Goal: Communication & Community: Answer question/provide support

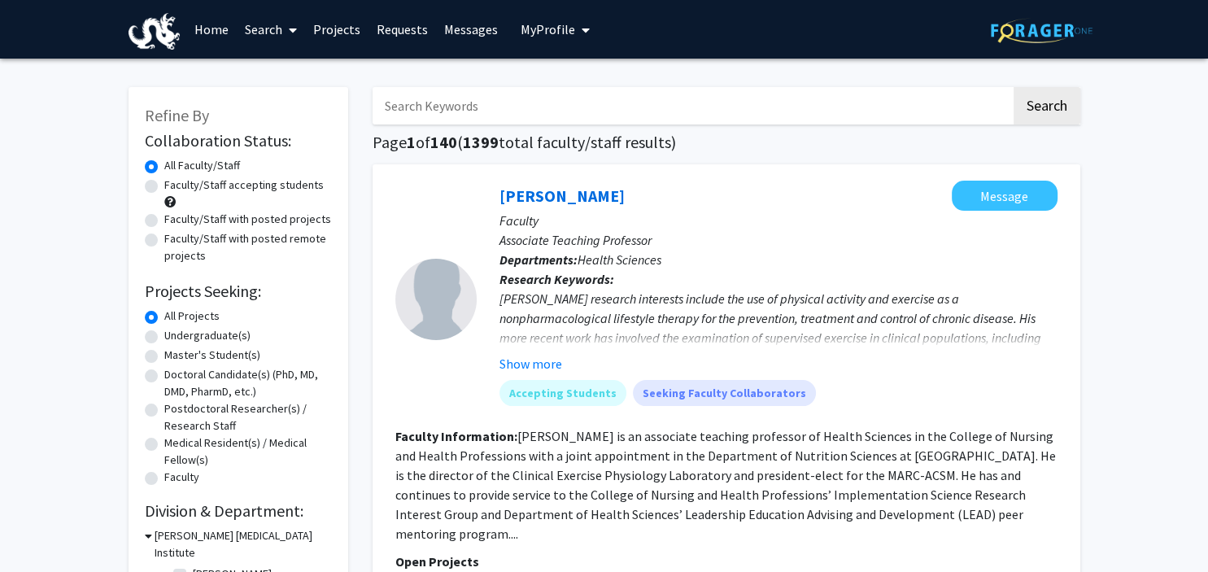
click at [522, 112] on input "Search Keywords" at bounding box center [692, 105] width 639 height 37
type input "[PERSON_NAME]"
click at [1041, 105] on button "Search" at bounding box center [1047, 105] width 67 height 37
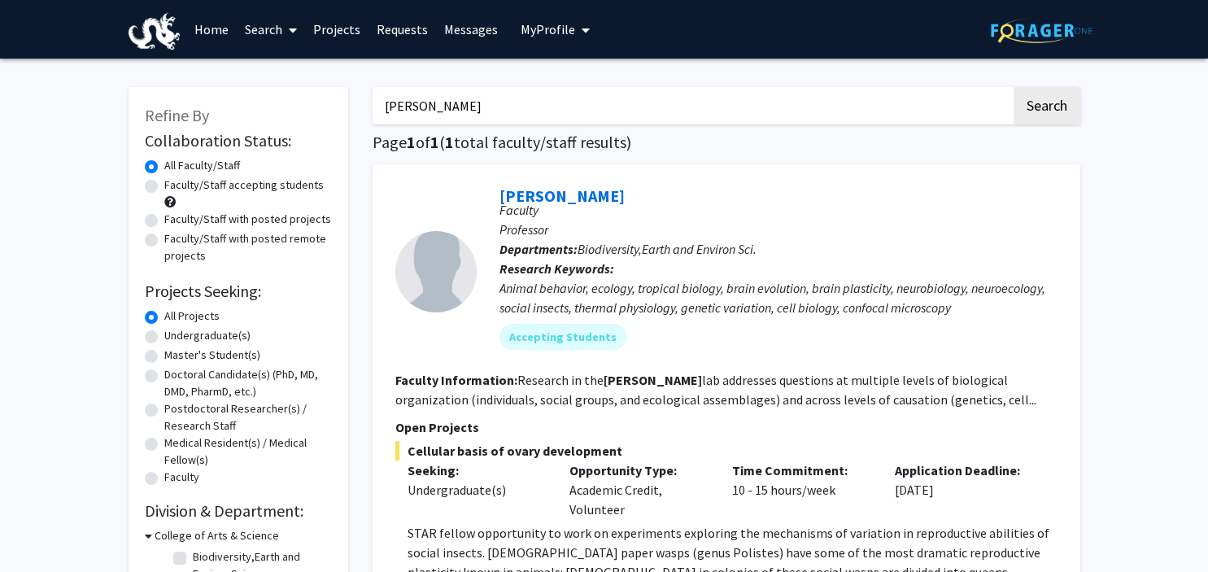
click at [549, 28] on span "My Profile" at bounding box center [548, 29] width 55 height 16
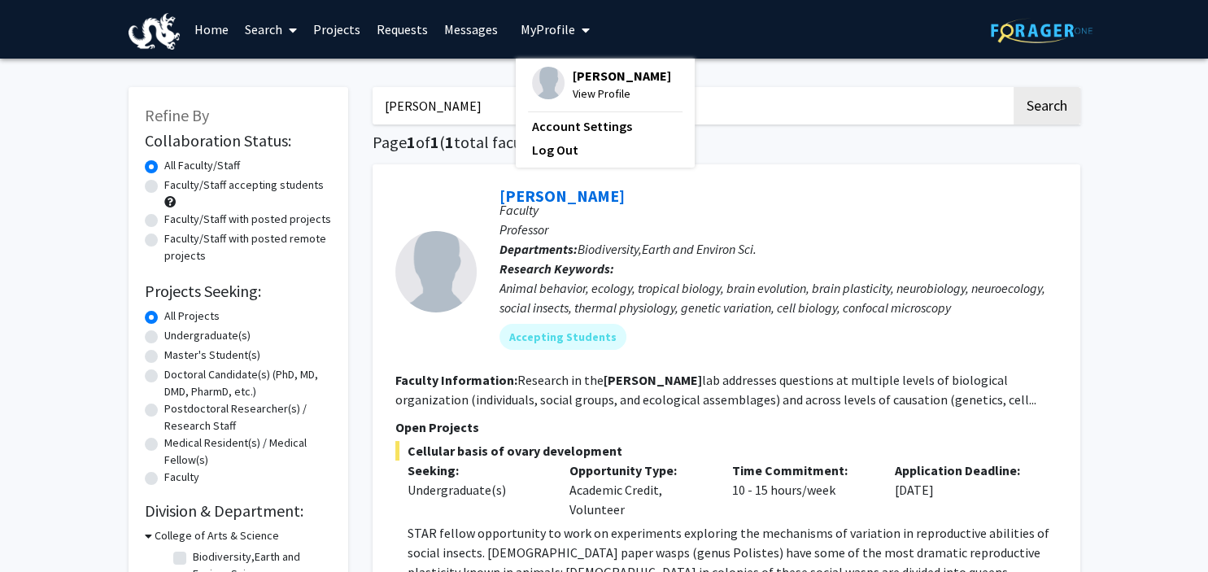
click at [601, 80] on span "[PERSON_NAME]" at bounding box center [622, 76] width 98 height 18
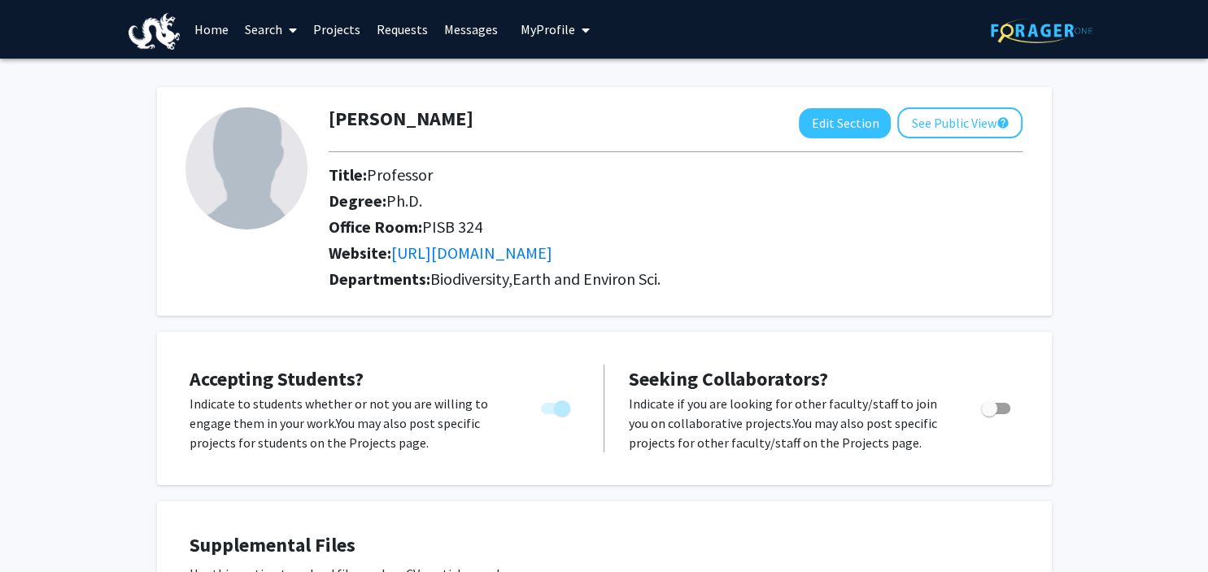
click at [330, 27] on link "Projects" at bounding box center [336, 29] width 63 height 57
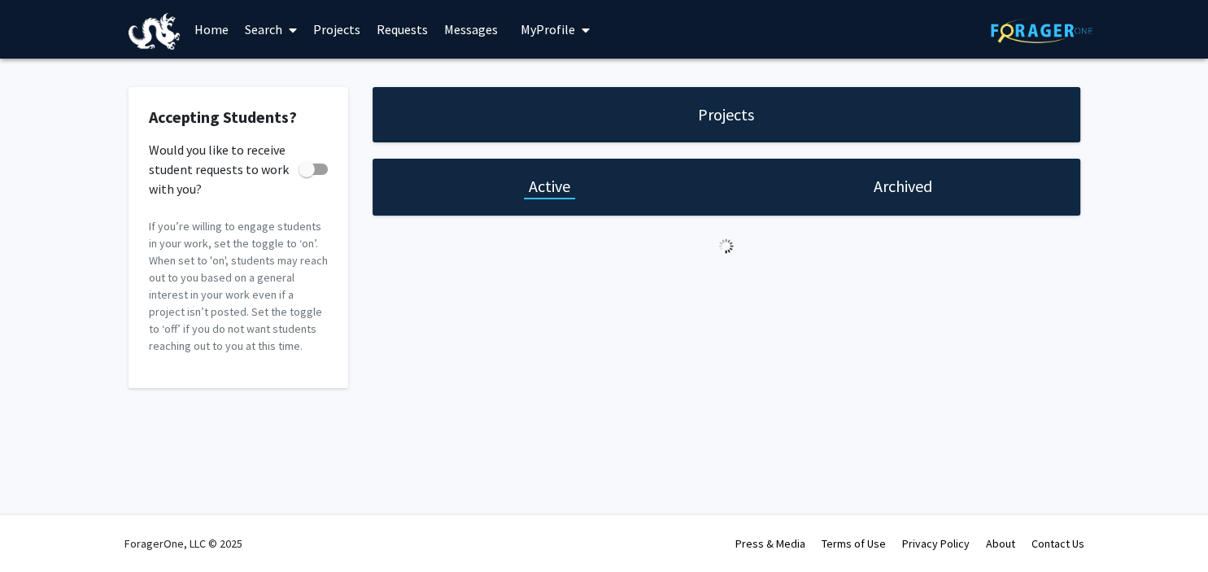
checkbox input "true"
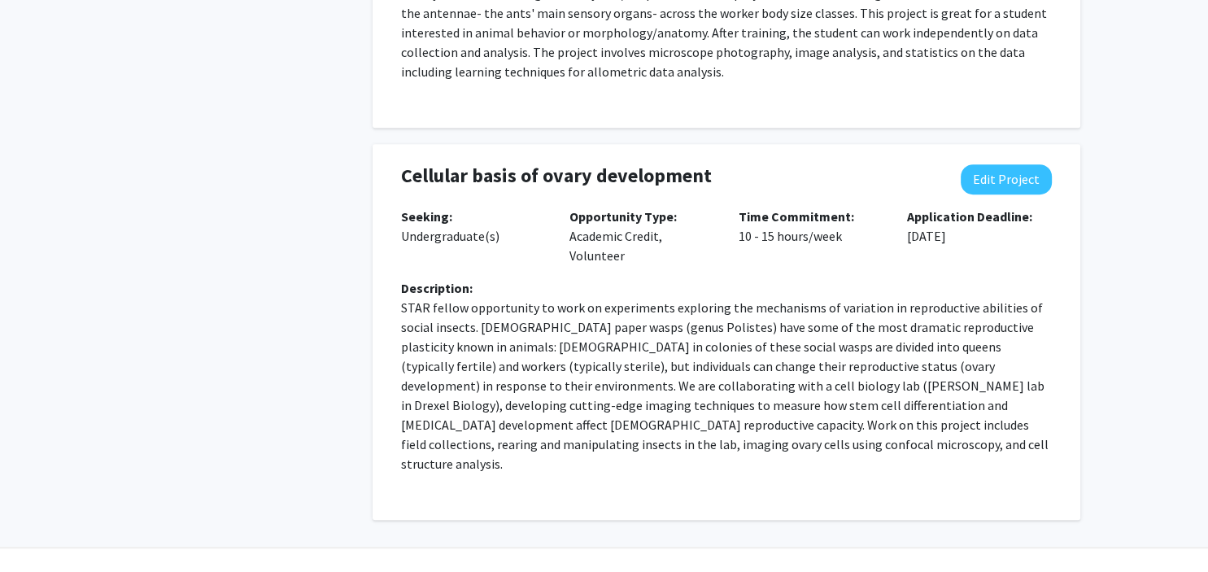
scroll to position [823, 0]
click at [1019, 180] on button "Edit Project" at bounding box center [1006, 180] width 91 height 30
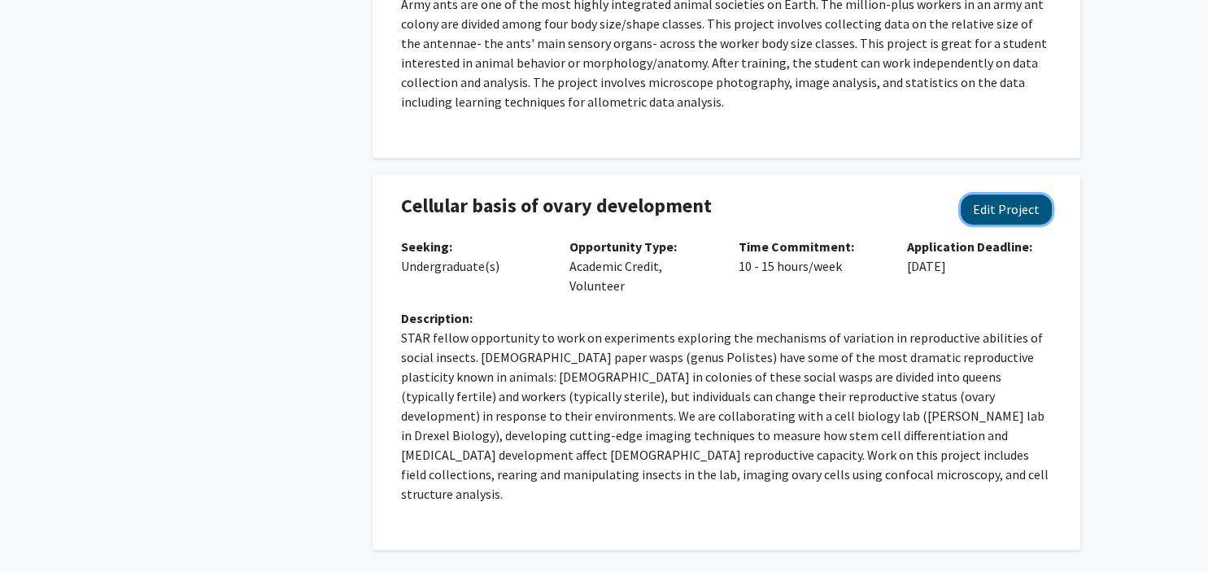
select select "10 - 15"
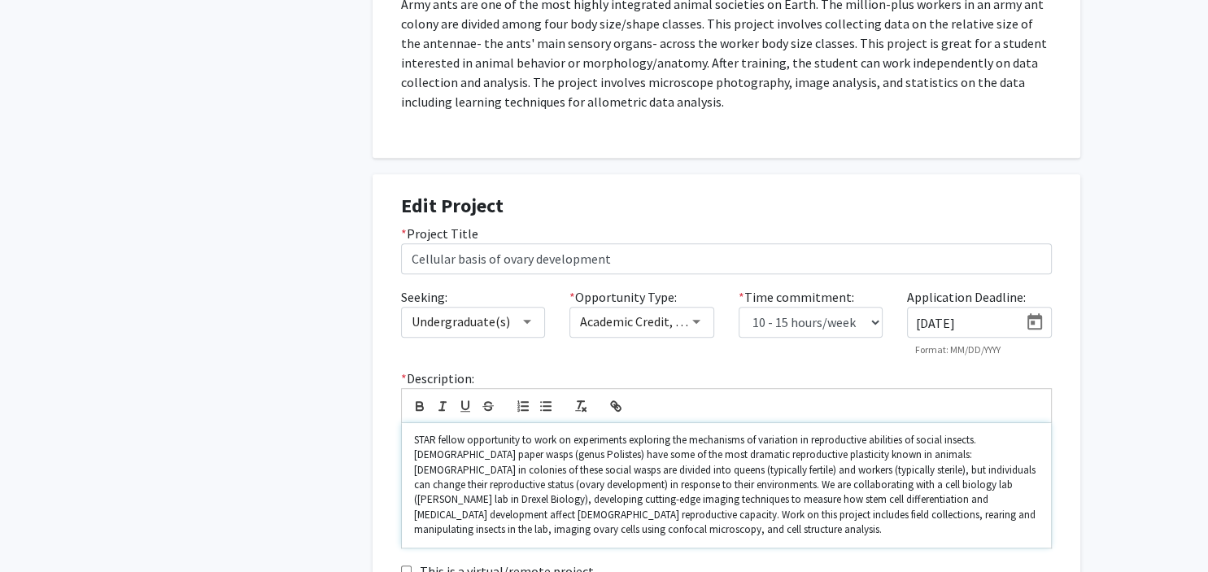
click at [514, 448] on p "STAR fellow opportunity to work on experiments exploring the mechanisms of vari…" at bounding box center [726, 485] width 625 height 105
click at [497, 442] on p "STAR fellow opportunity to work on experiments exploring the mechanisms of vari…" at bounding box center [726, 485] width 625 height 105
click at [470, 439] on p "STAR fellow opportunity to work on experiments exploring the mechanisms of vari…" at bounding box center [726, 485] width 625 height 105
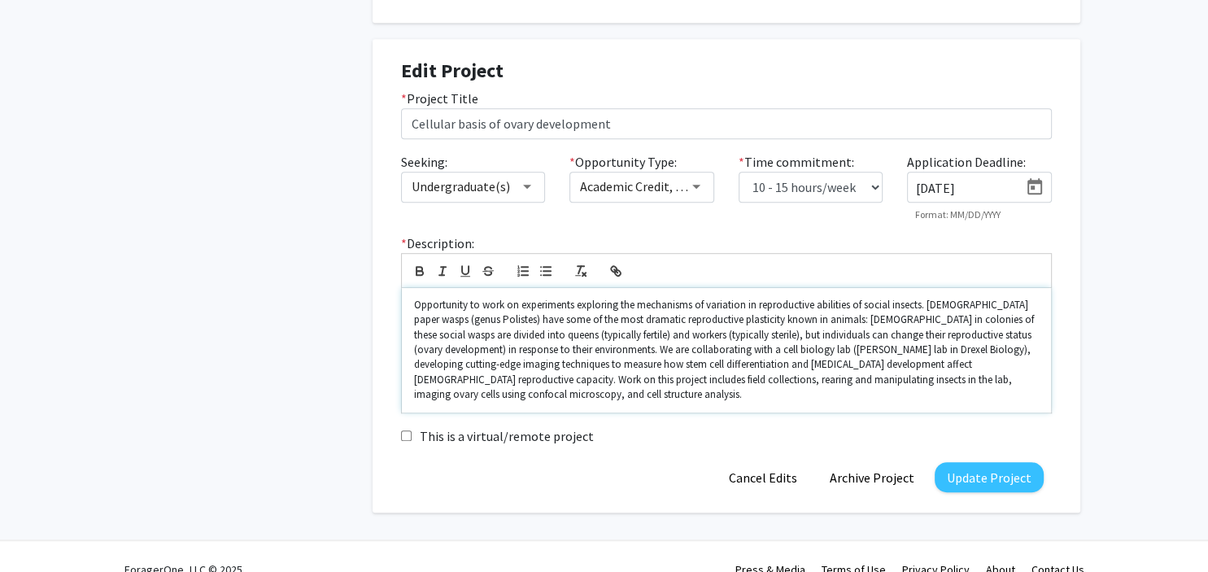
scroll to position [941, 0]
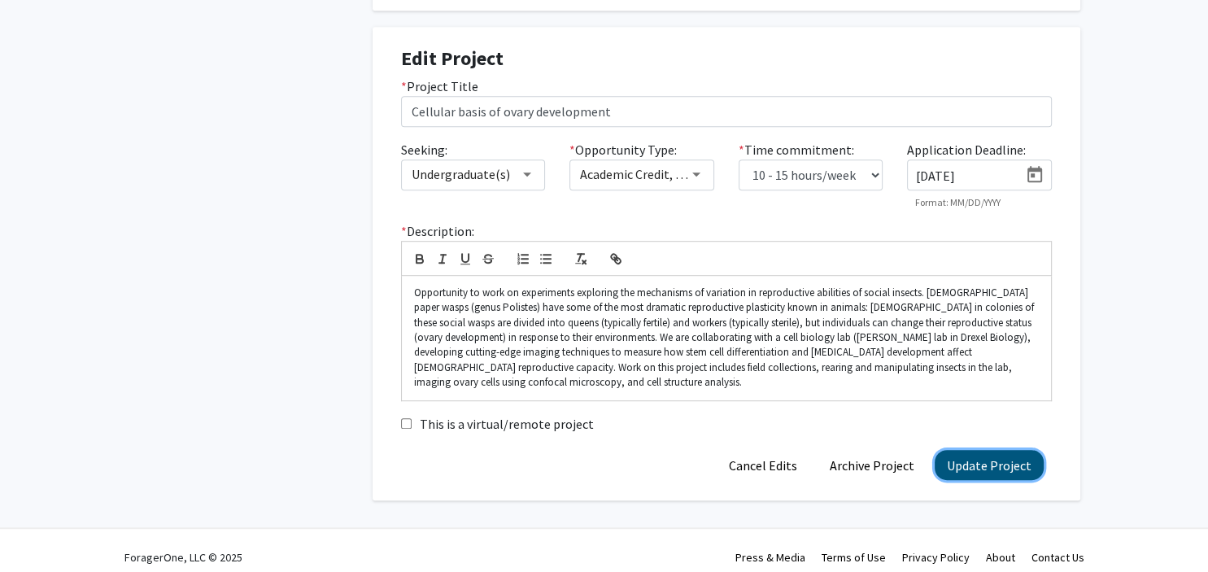
click at [967, 472] on button "Update Project" at bounding box center [989, 465] width 109 height 30
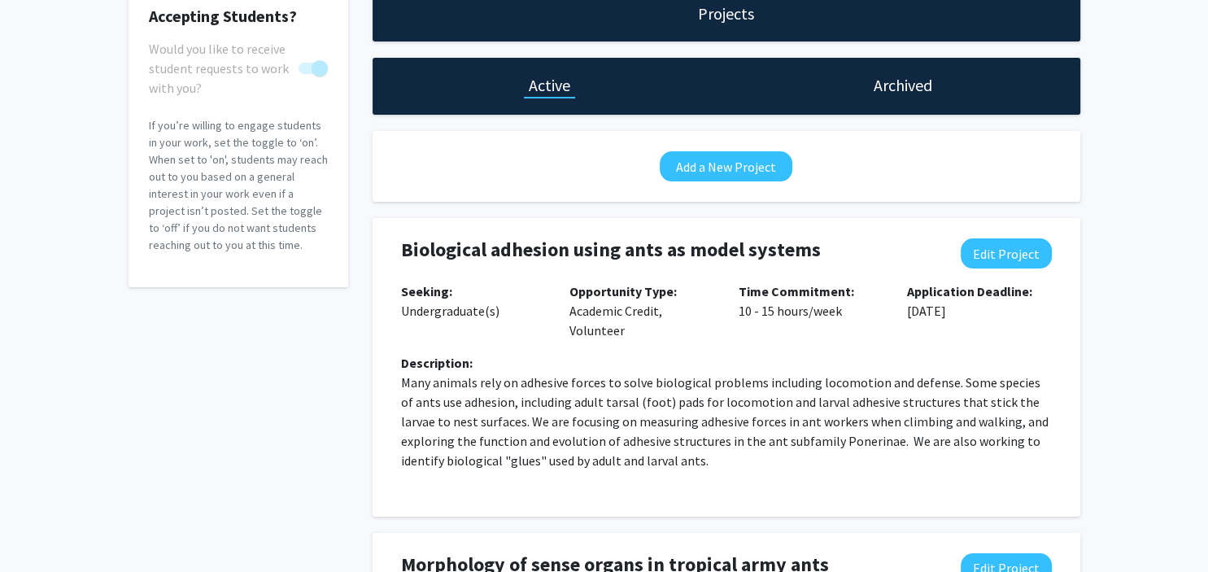
scroll to position [0, 0]
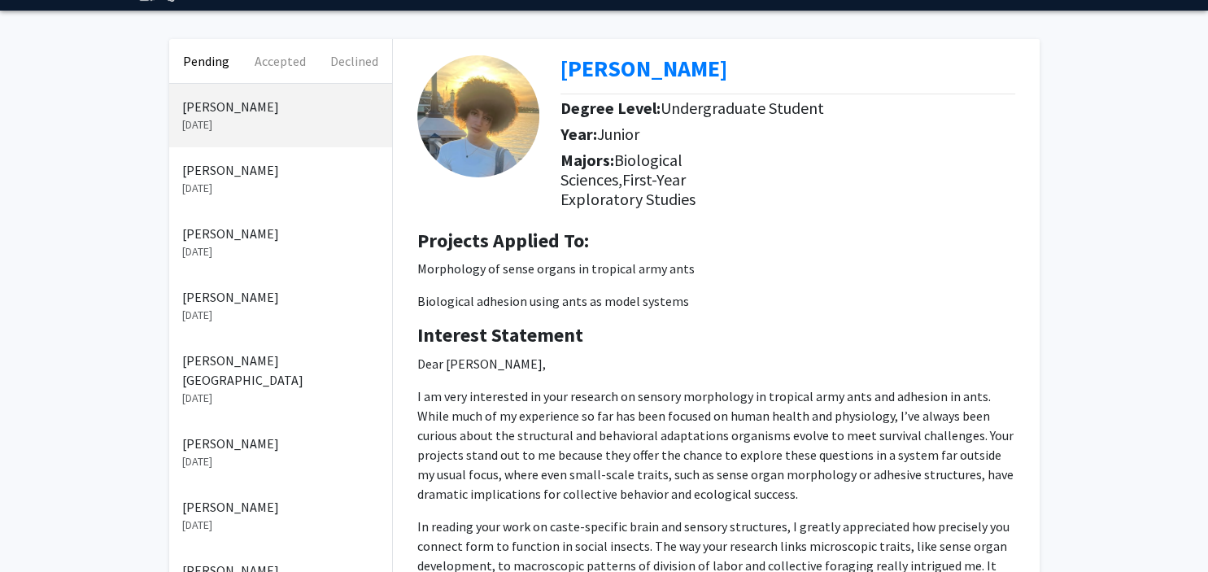
scroll to position [30, 0]
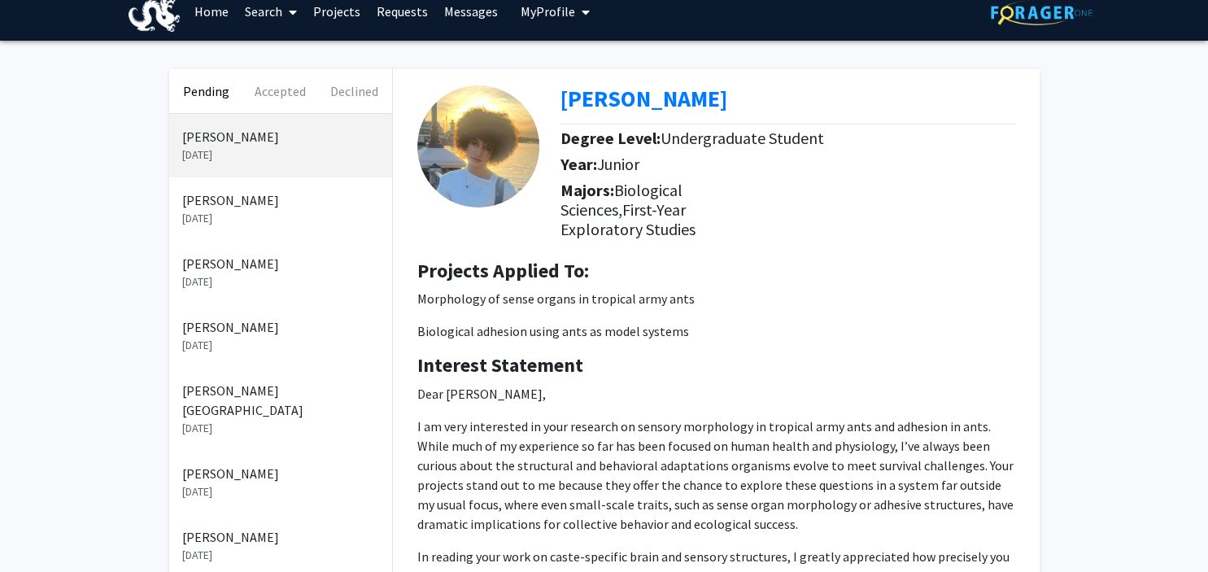
scroll to position [16, 0]
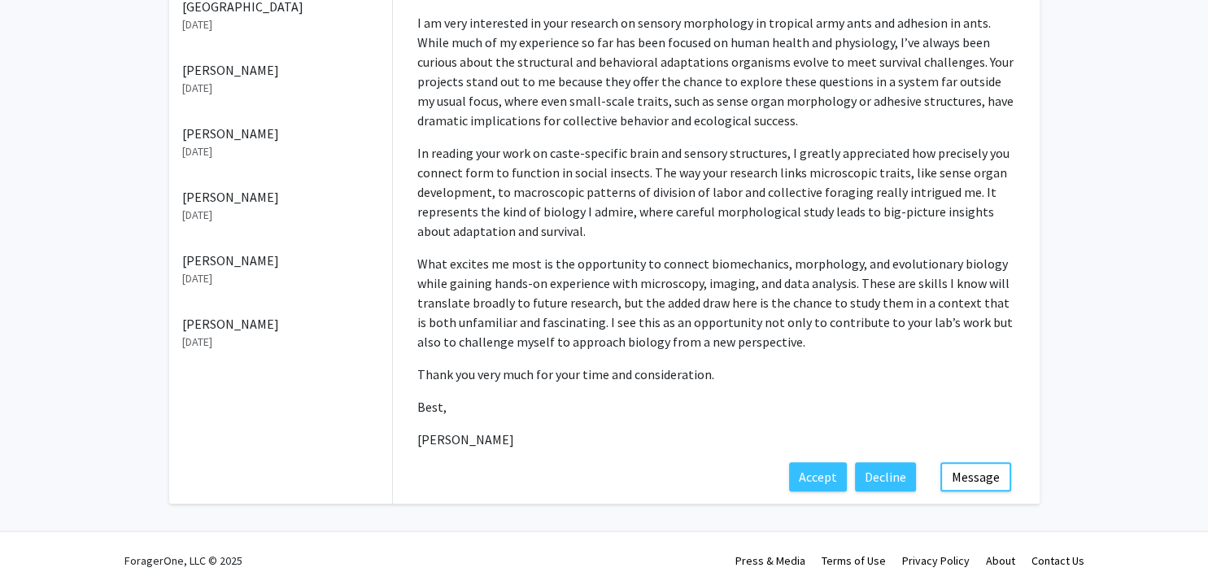
scroll to position [439, 0]
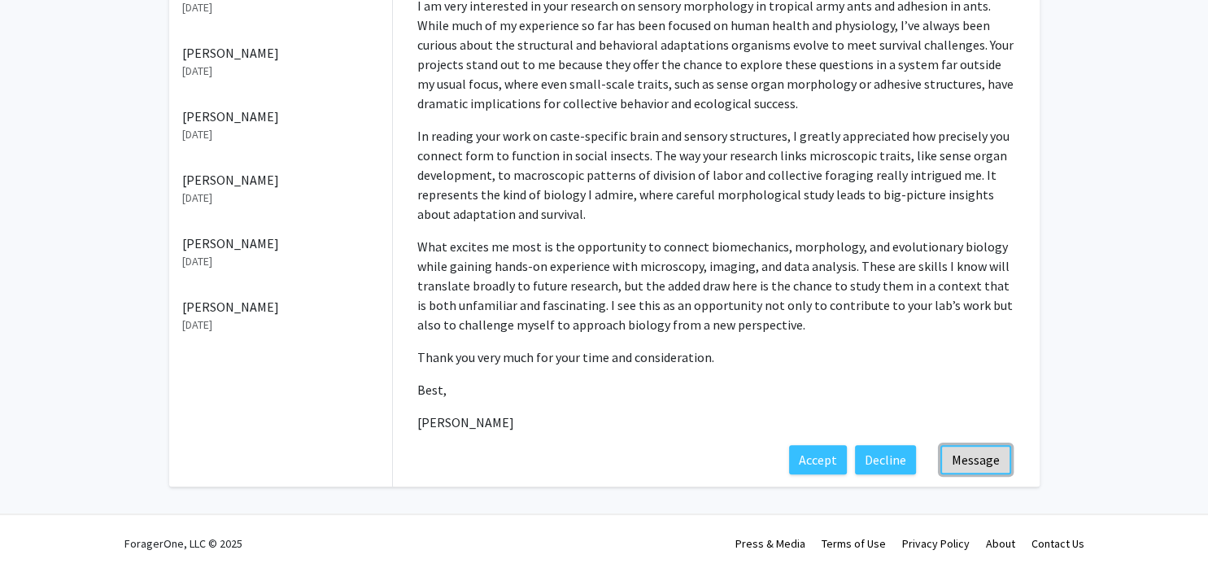
click at [982, 457] on button "Message" at bounding box center [976, 459] width 71 height 29
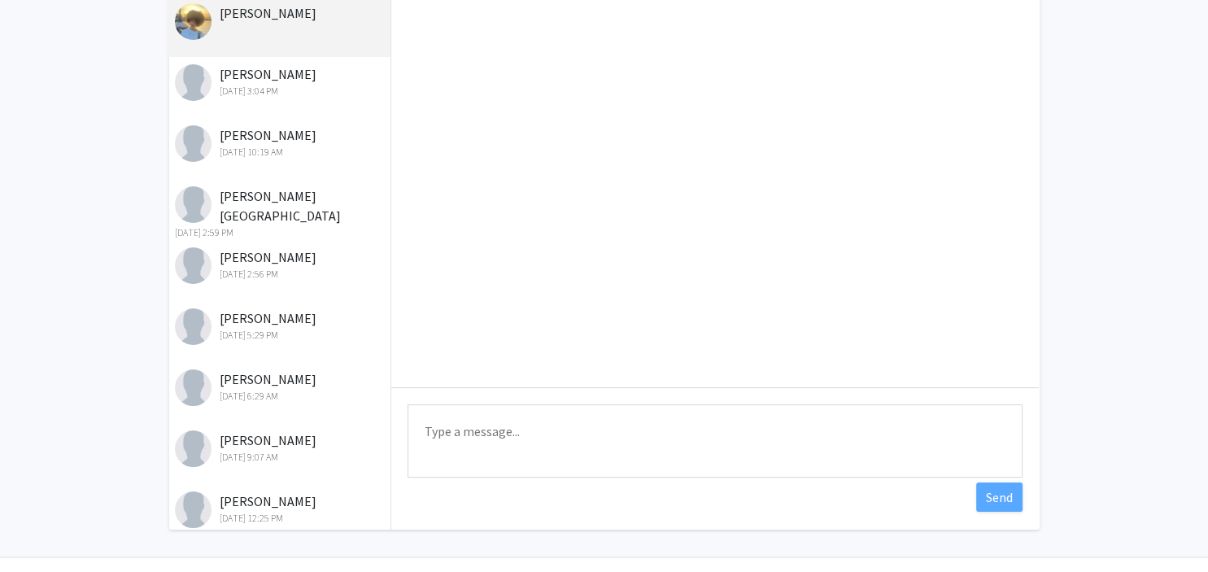
scroll to position [169, 0]
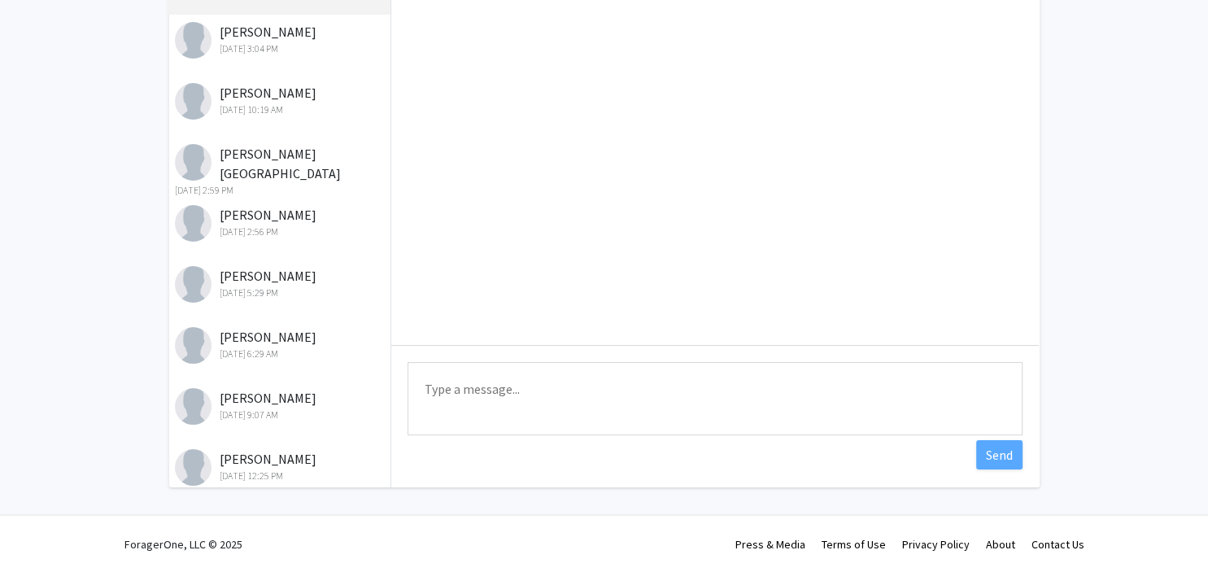
click at [657, 370] on textarea "Type a message" at bounding box center [715, 398] width 615 height 73
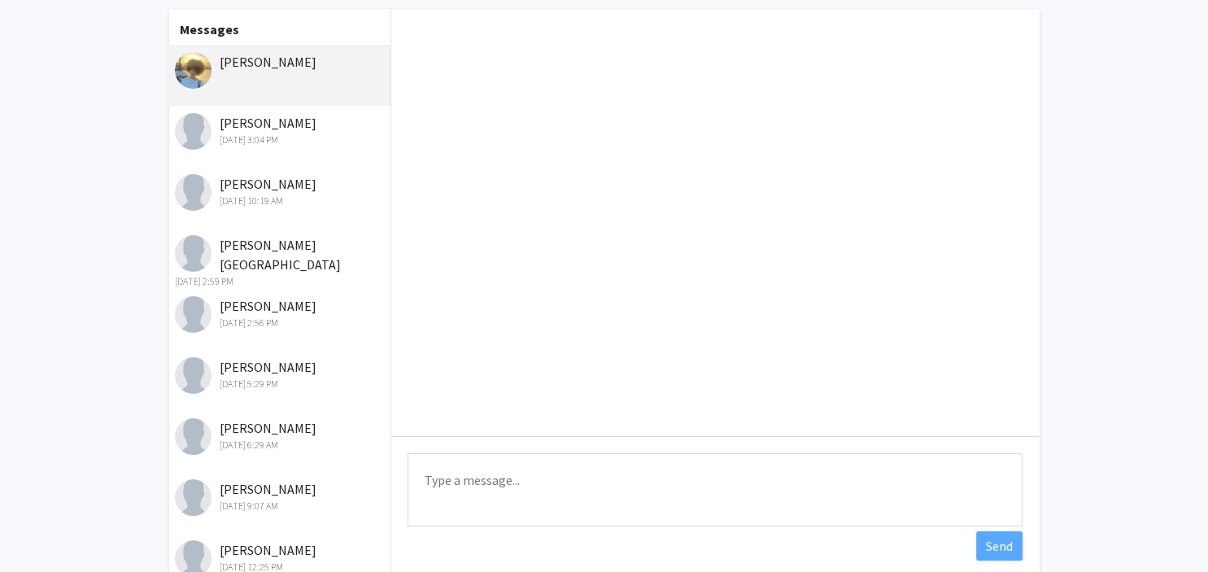
scroll to position [78, 0]
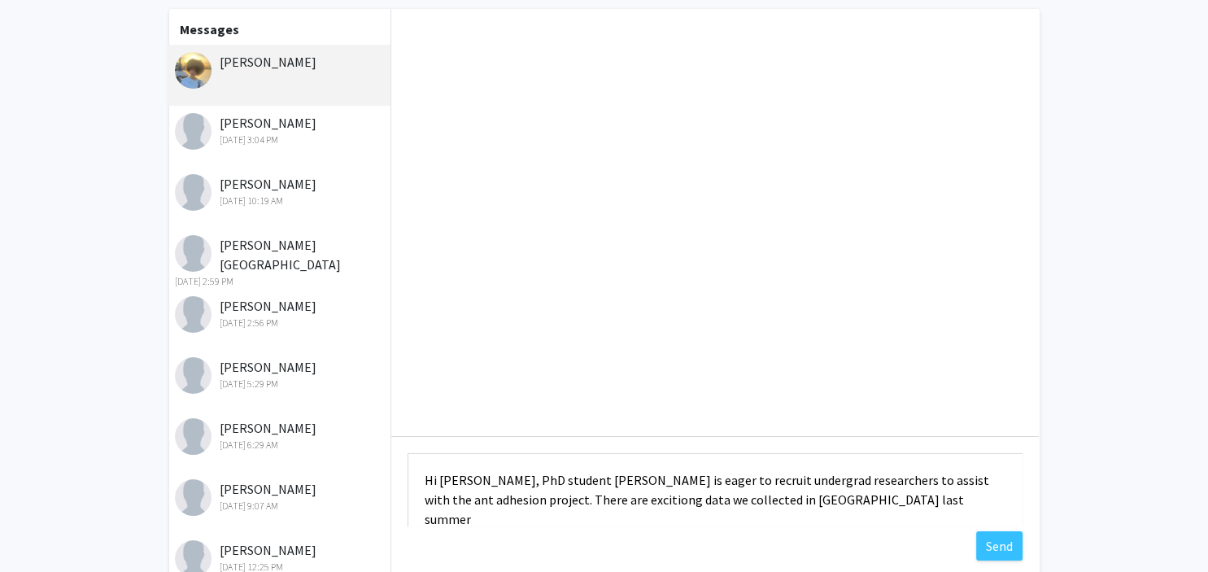
click at [612, 500] on textarea "Hi Byan, PhD student Sammie Doloff is eager to recruit undergrad researchers to…" at bounding box center [715, 489] width 615 height 73
click at [872, 509] on textarea "Hi Byan, PhD student Sammie Doloff is eager to recruit undergrad researchers to…" at bounding box center [715, 489] width 615 height 73
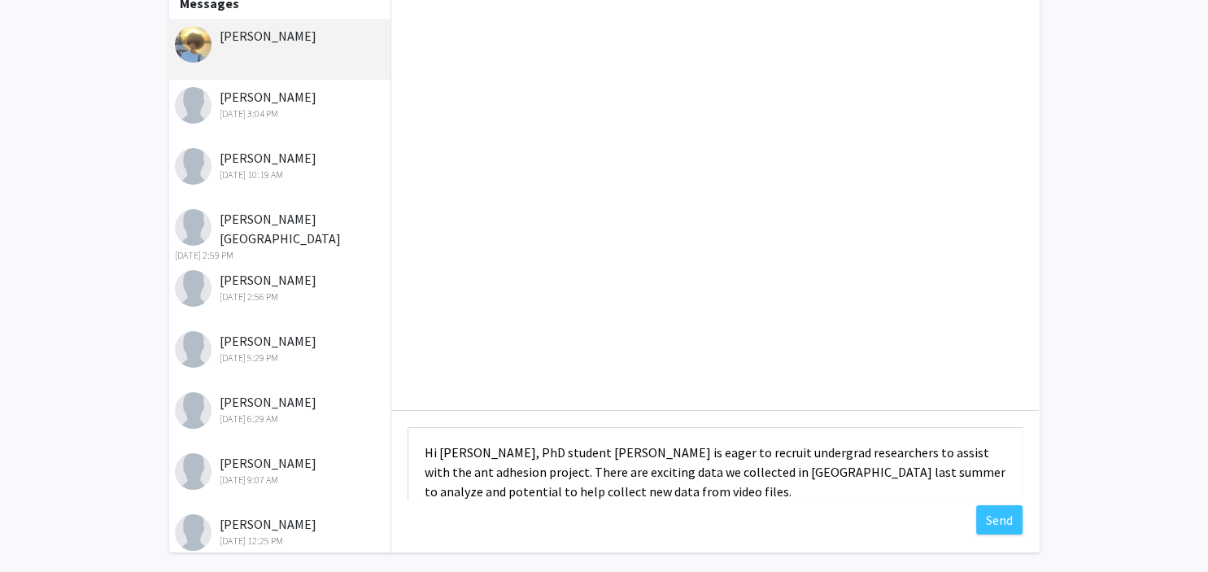
scroll to position [107, 0]
click at [743, 482] on textarea "Hi Byan, PhD student Sammie Doloff is eager to recruit undergrad researchers to…" at bounding box center [715, 461] width 615 height 73
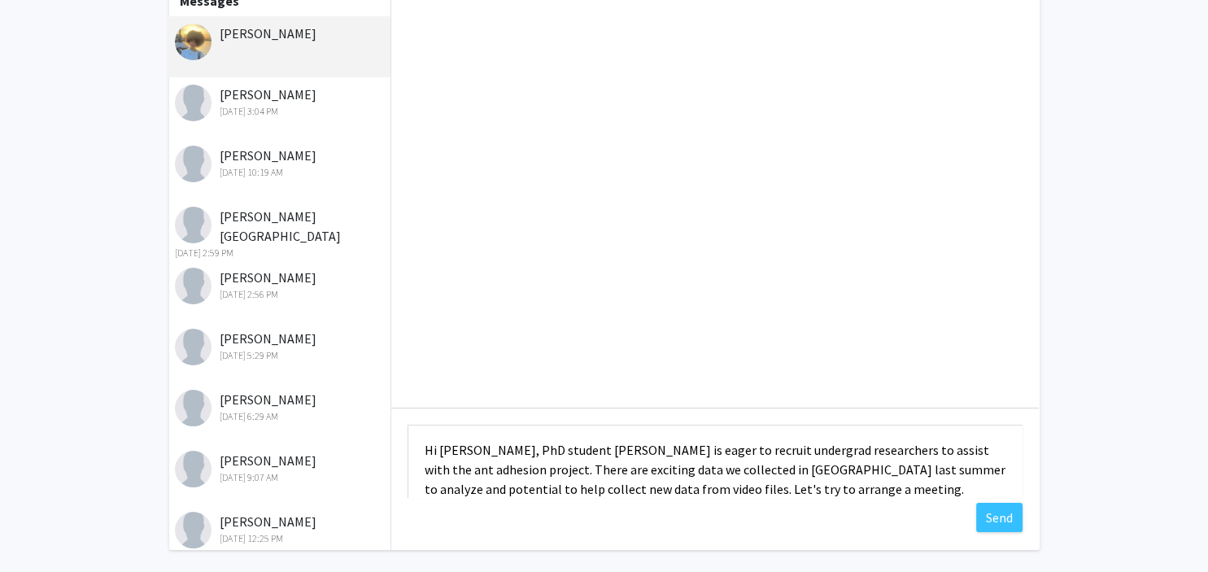
scroll to position [20, 0]
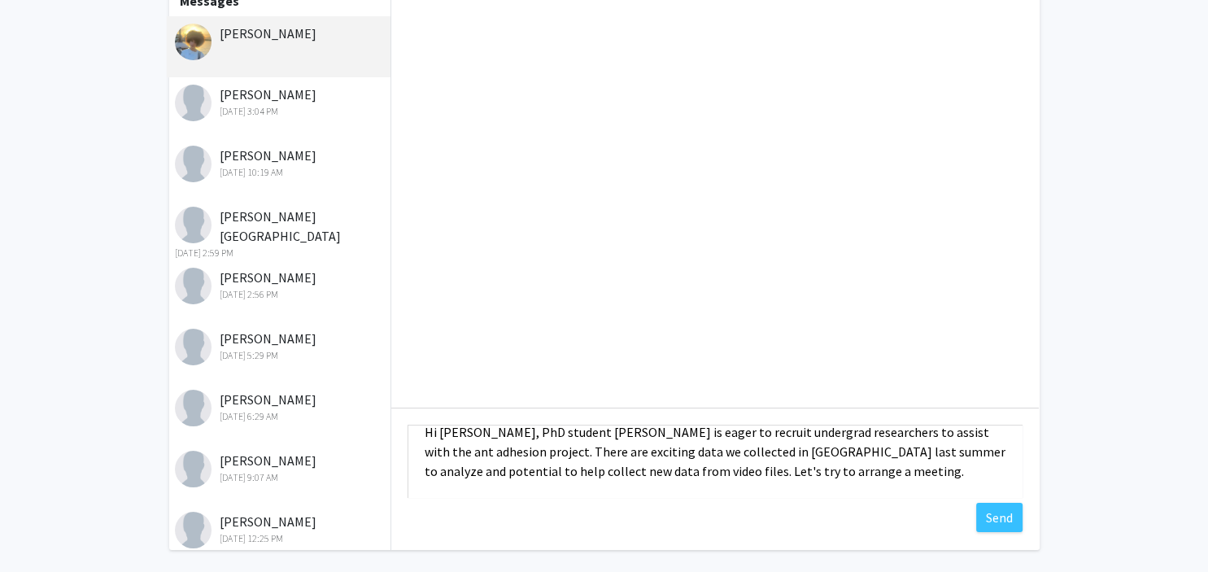
drag, startPoint x: 822, startPoint y: 472, endPoint x: 381, endPoint y: 429, distance: 443.1
click at [408, 429] on textarea "Hi Byan, PhD student Sammie Doloff is eager to recruit undergrad researchers to…" at bounding box center [715, 461] width 615 height 73
click at [862, 464] on textarea "Hi Byan, PhD student Sammie Doloff is eager to recruit undergrad researchers to…" at bounding box center [715, 461] width 615 height 73
type textarea "Hi Byan, PhD student Sammie Doloff is eager to recruit undergrad researchers to…"
click at [998, 514] on button "Send" at bounding box center [999, 517] width 46 height 29
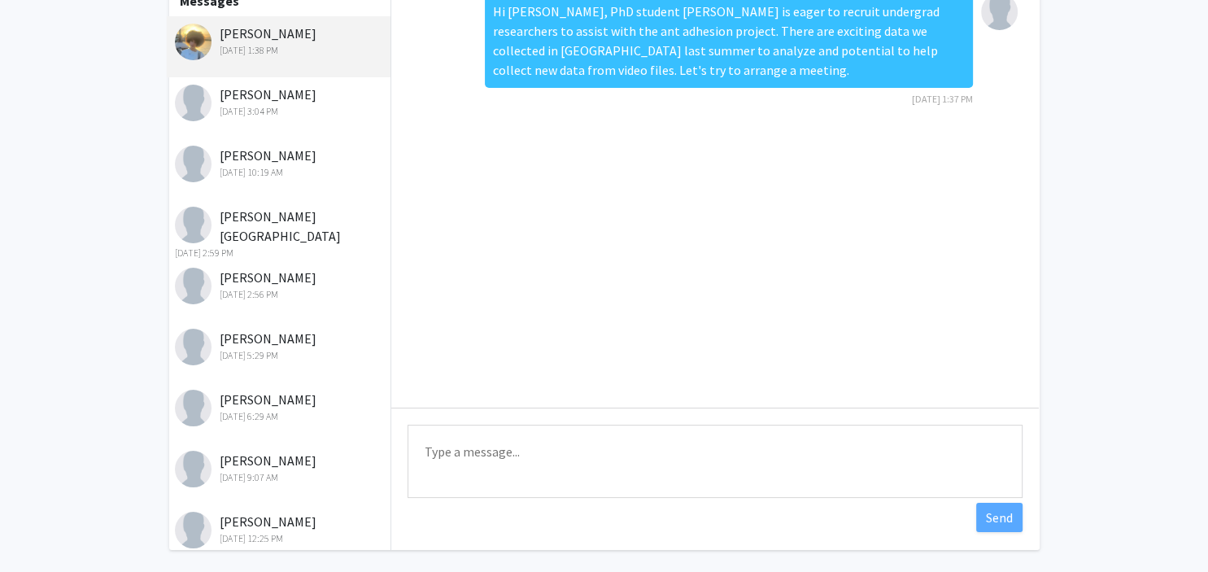
scroll to position [0, 0]
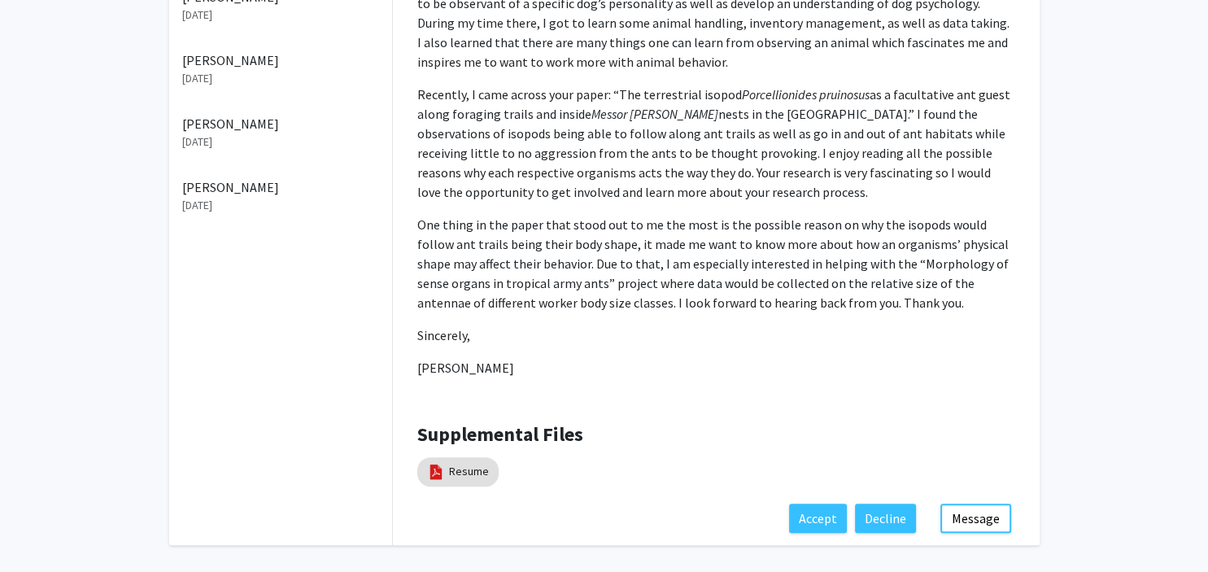
scroll to position [560, 0]
click at [456, 461] on link "Resume" at bounding box center [469, 469] width 40 height 17
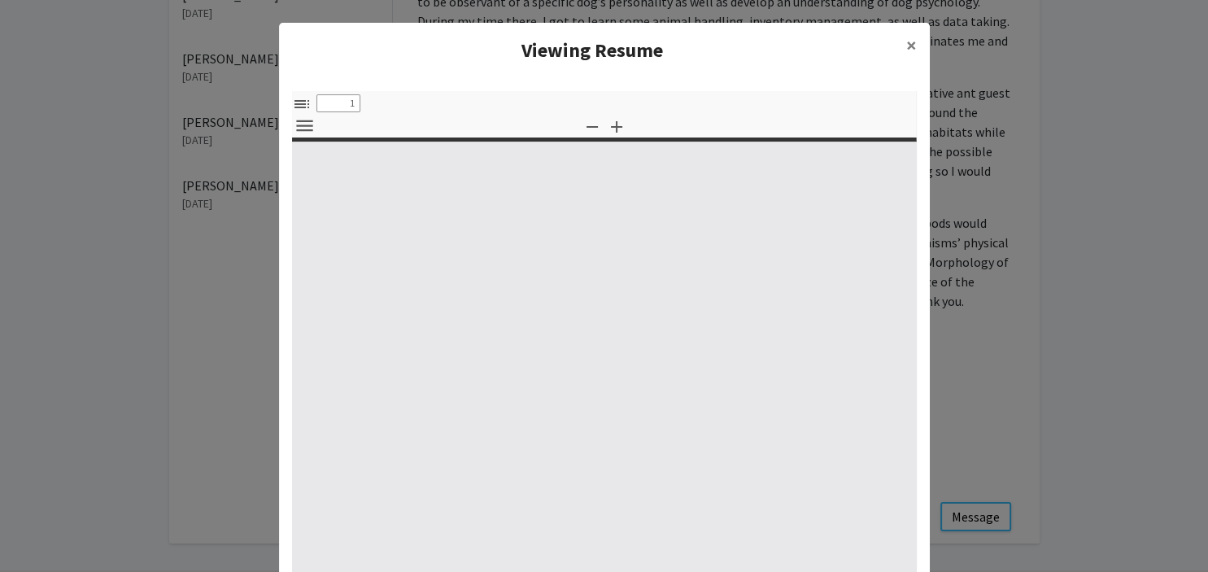
select select "custom"
type input "0"
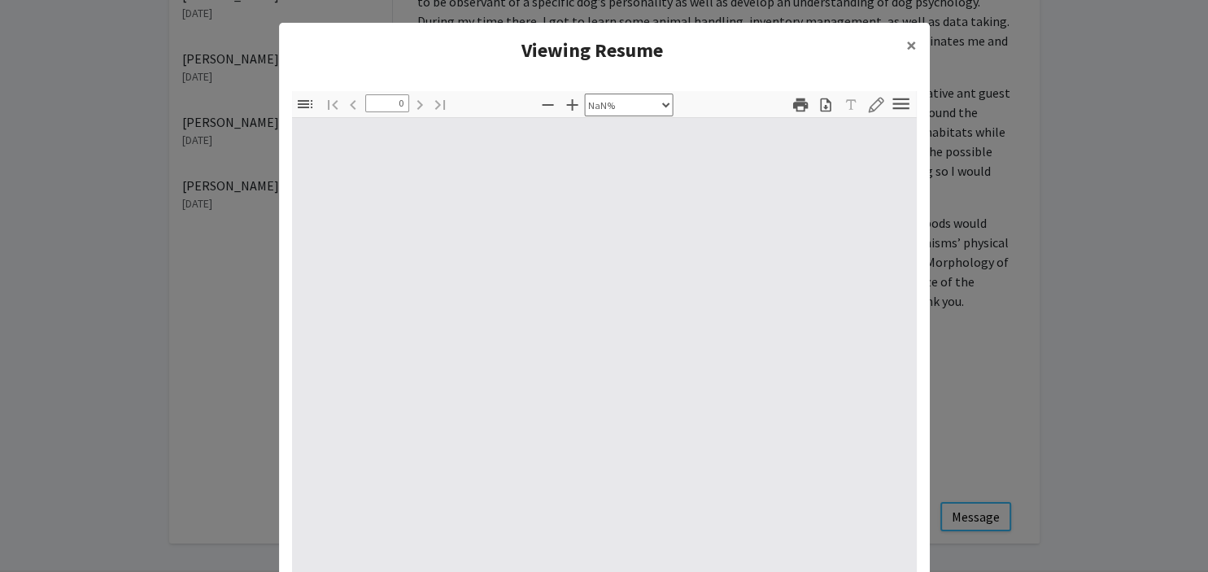
select select "auto"
type input "1"
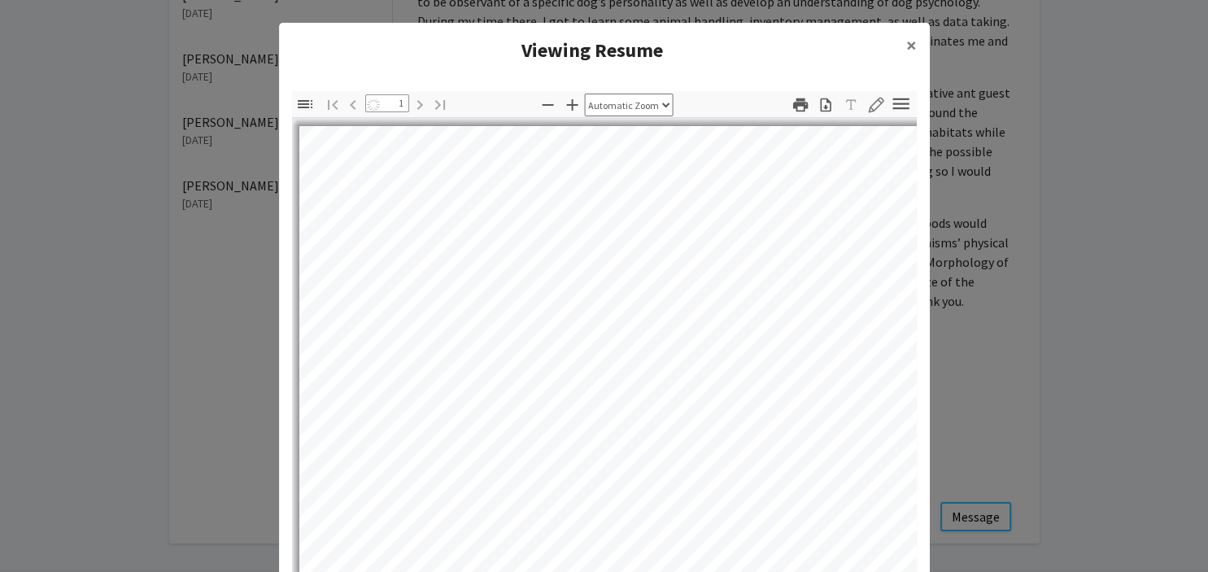
select select "auto"
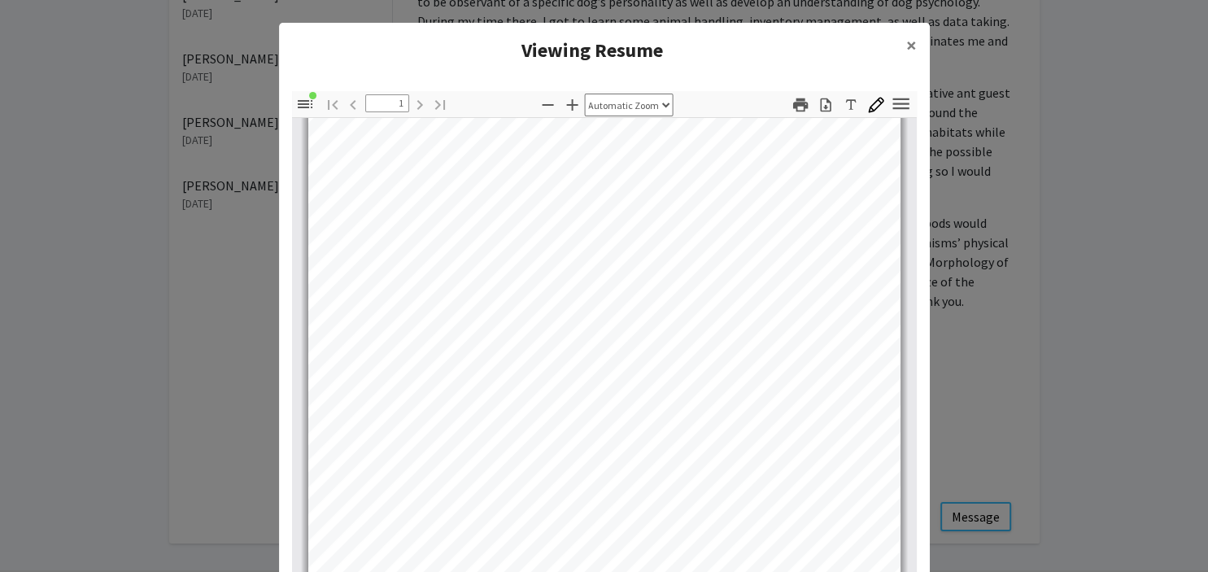
scroll to position [29, 0]
click at [916, 40] on button "×" at bounding box center [911, 46] width 37 height 46
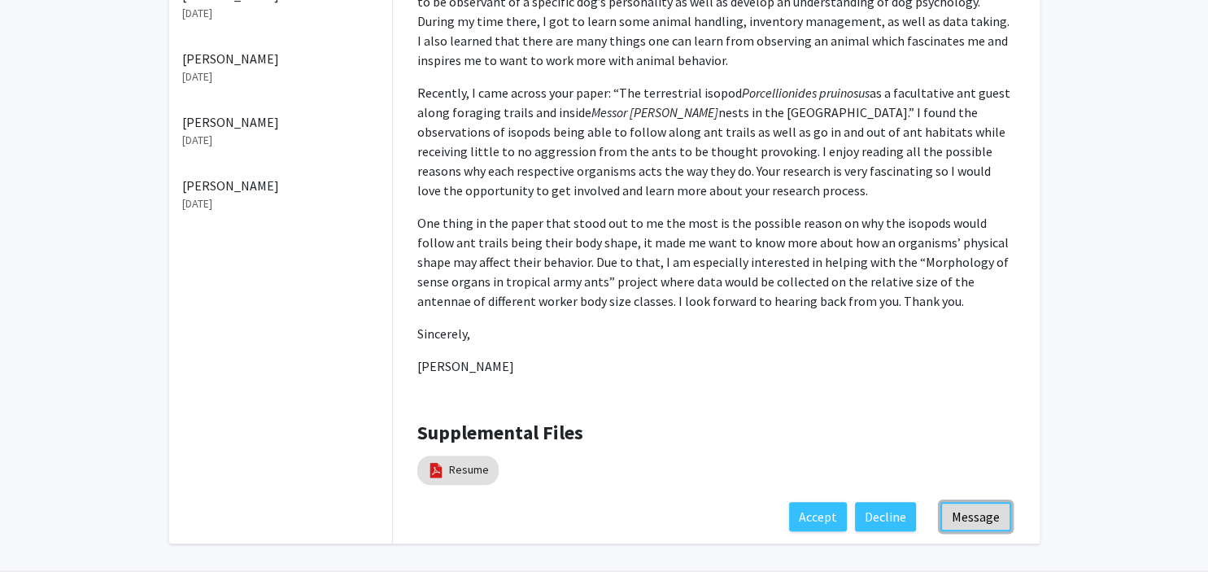
click at [972, 502] on button "Message" at bounding box center [976, 516] width 71 height 29
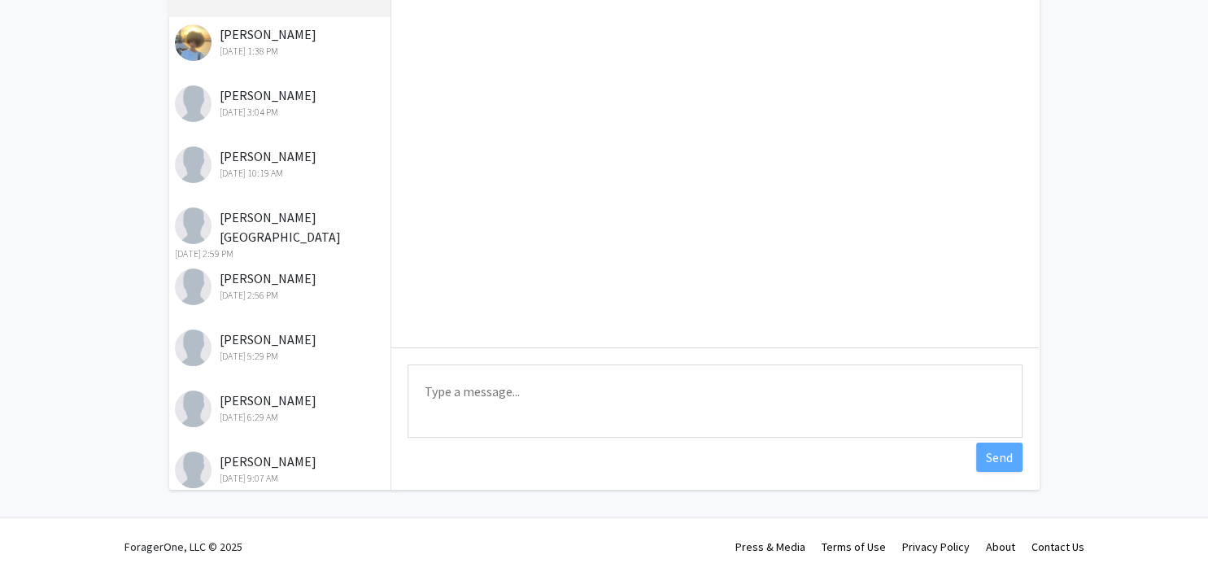
scroll to position [169, 0]
click at [650, 386] on textarea "Type a message" at bounding box center [715, 398] width 615 height 73
paste textarea "Hi Byan, PhD student Sammie Doloff is eager to recruit undergrad researchers to…"
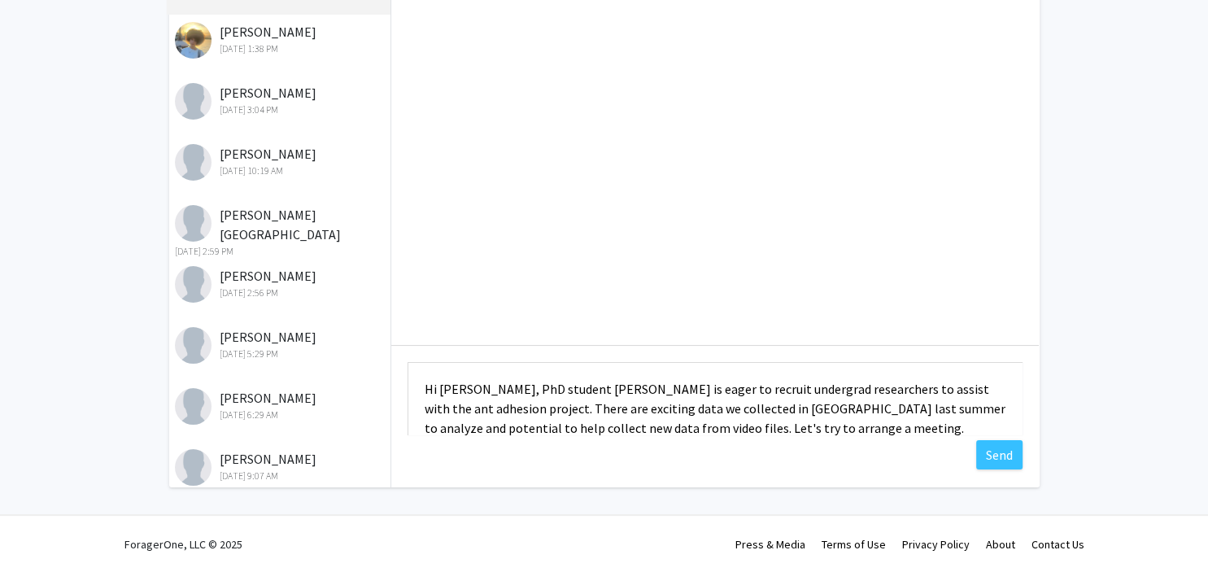
scroll to position [2, 0]
click at [467, 388] on textarea "Hi Byan, PhD student Sammie Doloff is eager to recruit undergrad researchers to…" at bounding box center [715, 398] width 615 height 73
click at [623, 387] on textarea "Hi Daisy, PhD student Sammie Doloff is eager to recruit undergrad researchers t…" at bounding box center [715, 398] width 615 height 73
click at [960, 387] on textarea "Hi Daisy, PhD student Nicole Barbera is eager to recruit undergrad researchers …" at bounding box center [715, 398] width 615 height 73
click at [625, 426] on textarea "Hi Daisy, PhD student Nicole Barbera is eager to recruit undergrad researchers …" at bounding box center [715, 398] width 615 height 73
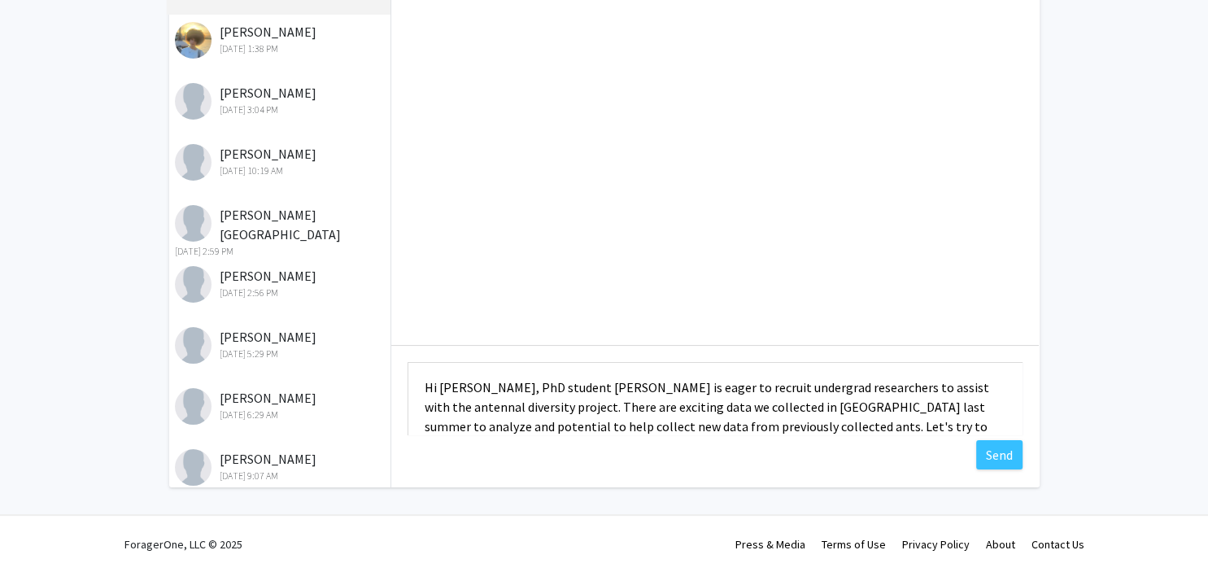
scroll to position [20, 0]
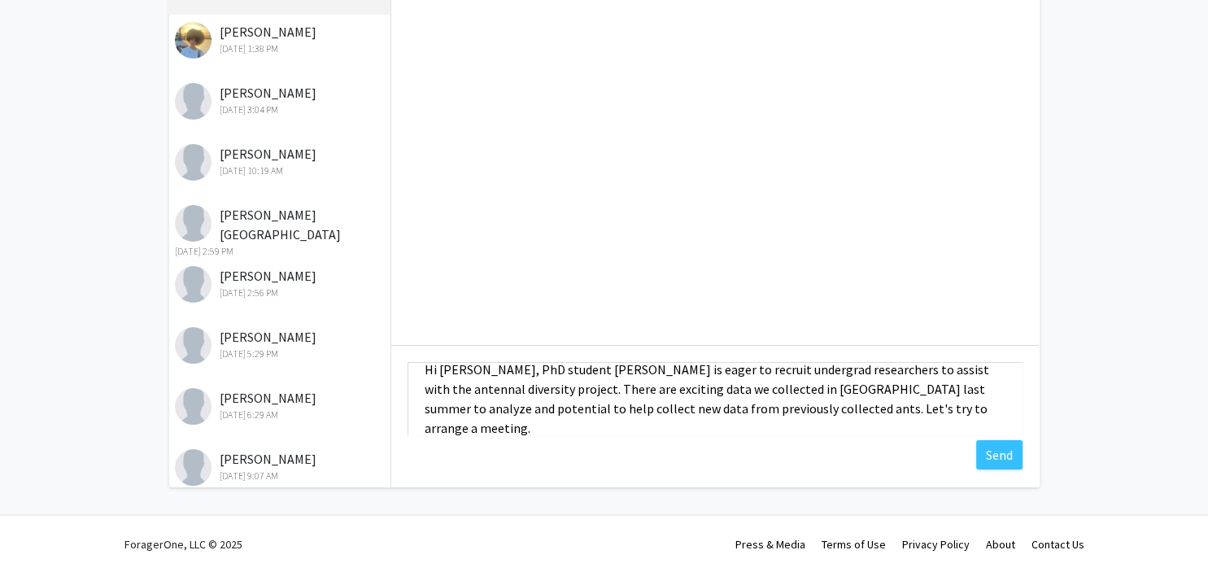
click at [893, 406] on textarea "Hi Daisy, PhD student Nicole Barbera is eager to recruit undergrad researchers …" at bounding box center [715, 398] width 615 height 73
type textarea "Hi Daisy, PhD student Nicole Barbera is eager to recruit undergrad researchers …"
click at [1001, 450] on button "Send" at bounding box center [999, 454] width 46 height 29
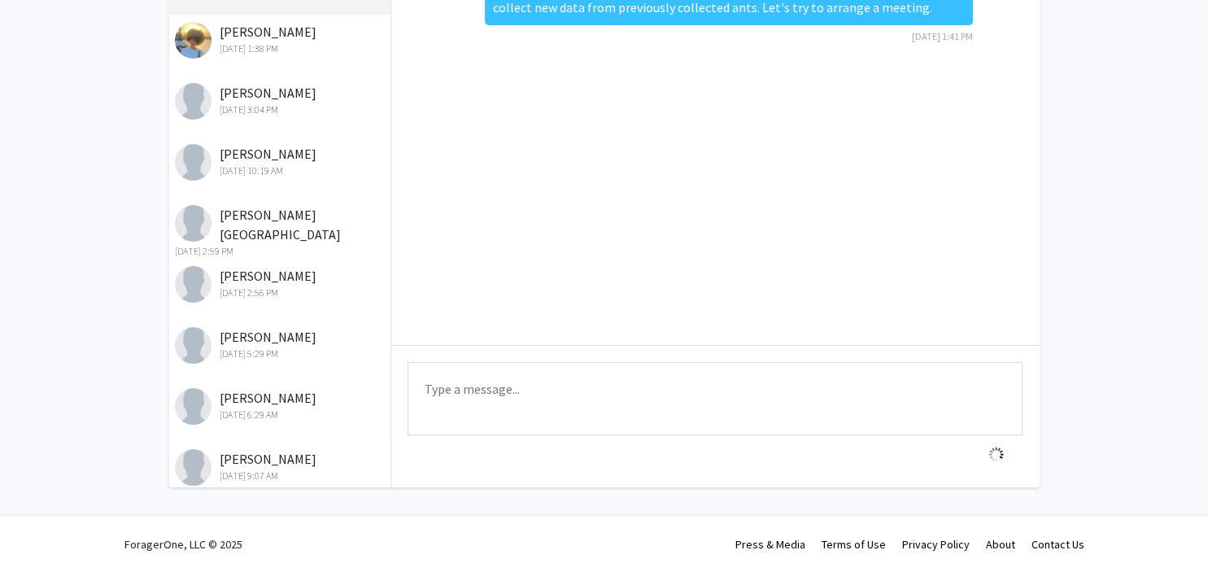
scroll to position [0, 0]
